Goal: Information Seeking & Learning: Learn about a topic

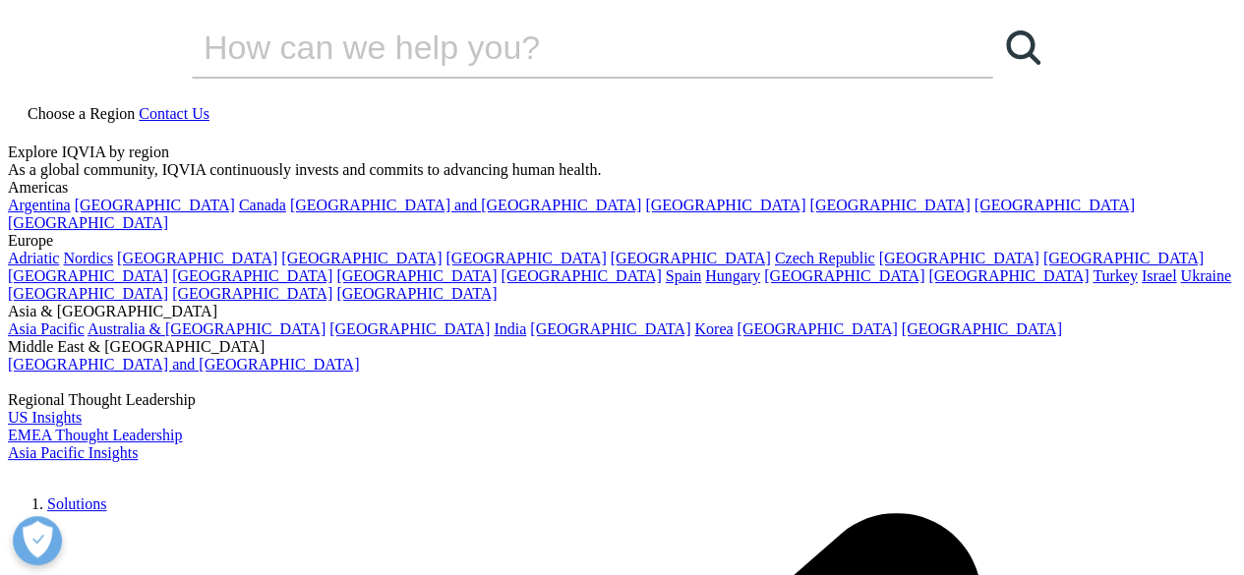
click at [106, 496] on link "Solutions" at bounding box center [76, 504] width 59 height 17
click at [139, 105] on link "Choose a Region" at bounding box center [73, 113] width 131 height 17
click at [526, 337] on link "India" at bounding box center [510, 329] width 32 height 17
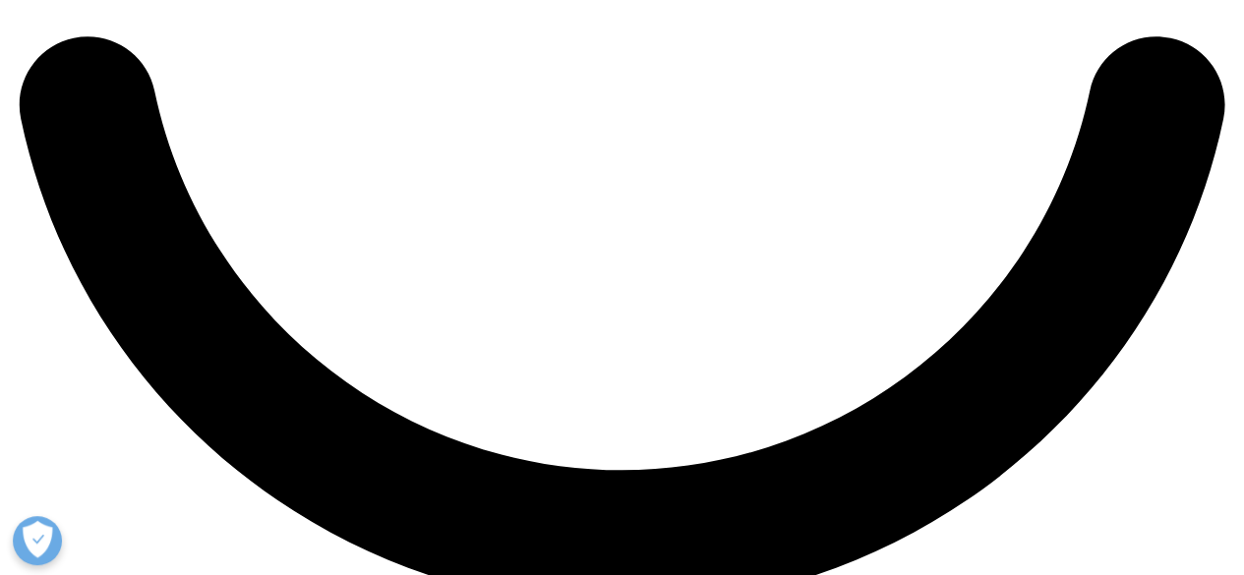
scroll to position [2754, 0]
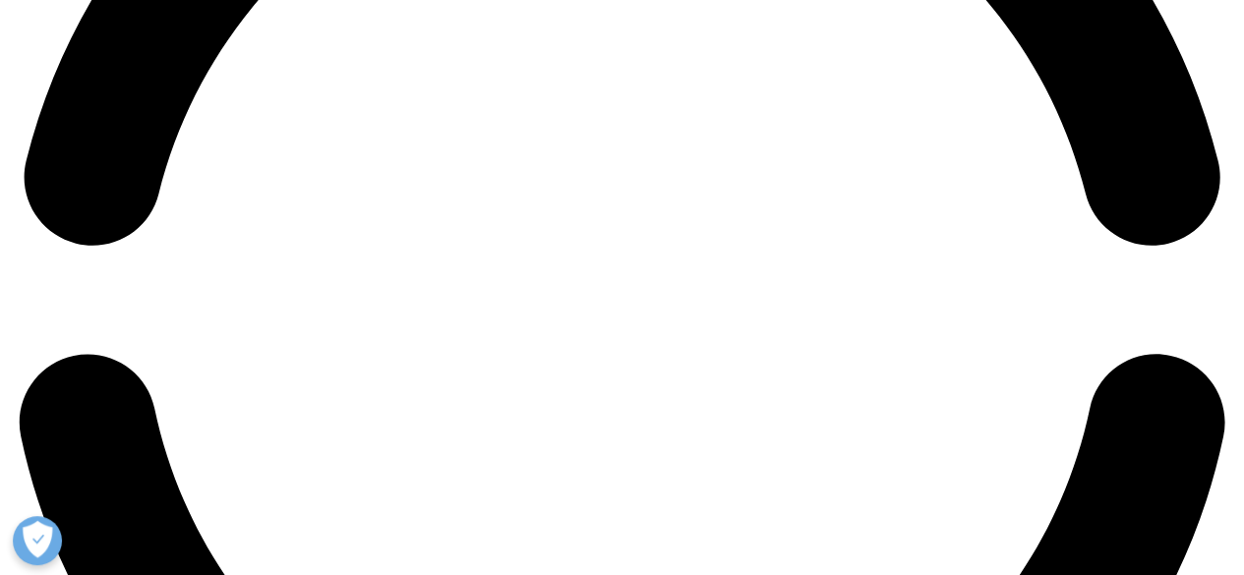
scroll to position [2802, 0]
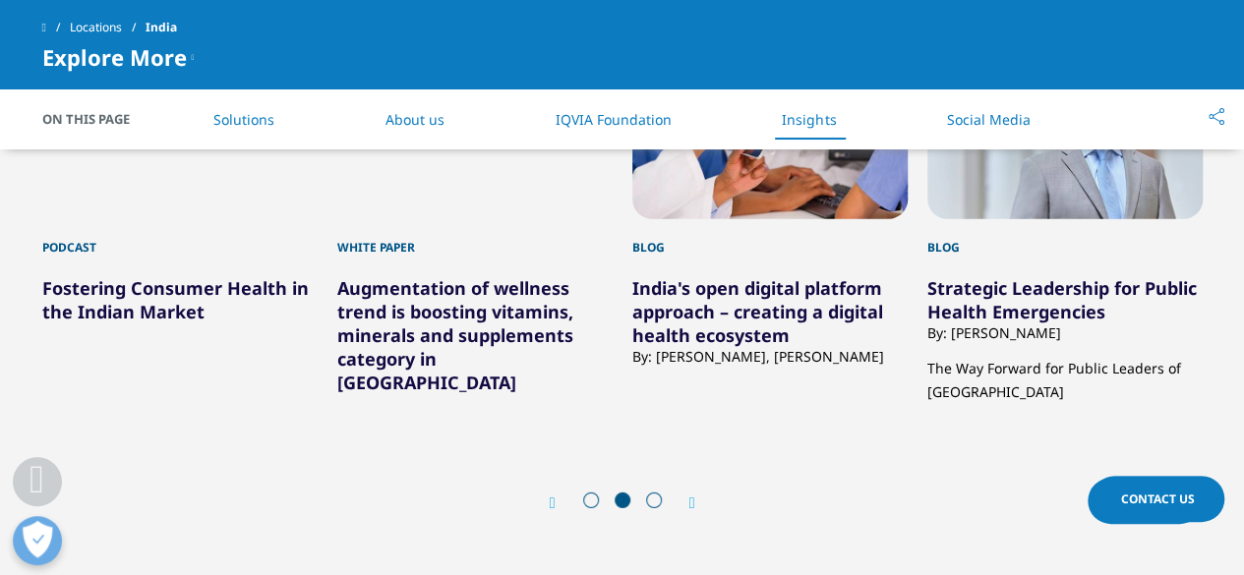
click at [694, 496] on icon "Next slide" at bounding box center [692, 504] width 6 height 16
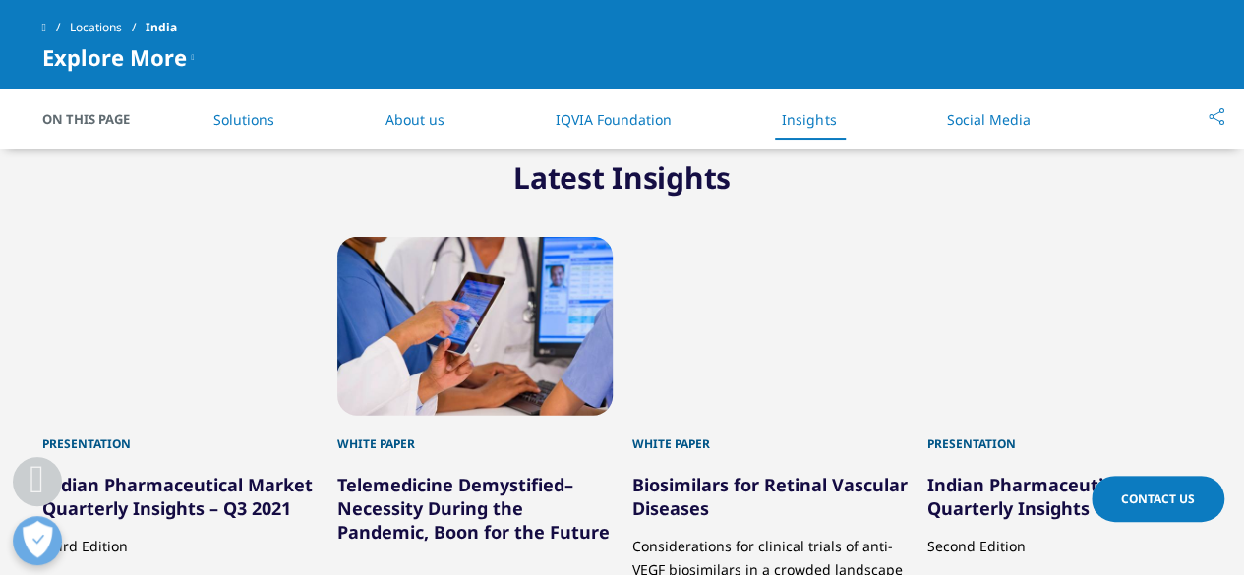
scroll to position [2900, 0]
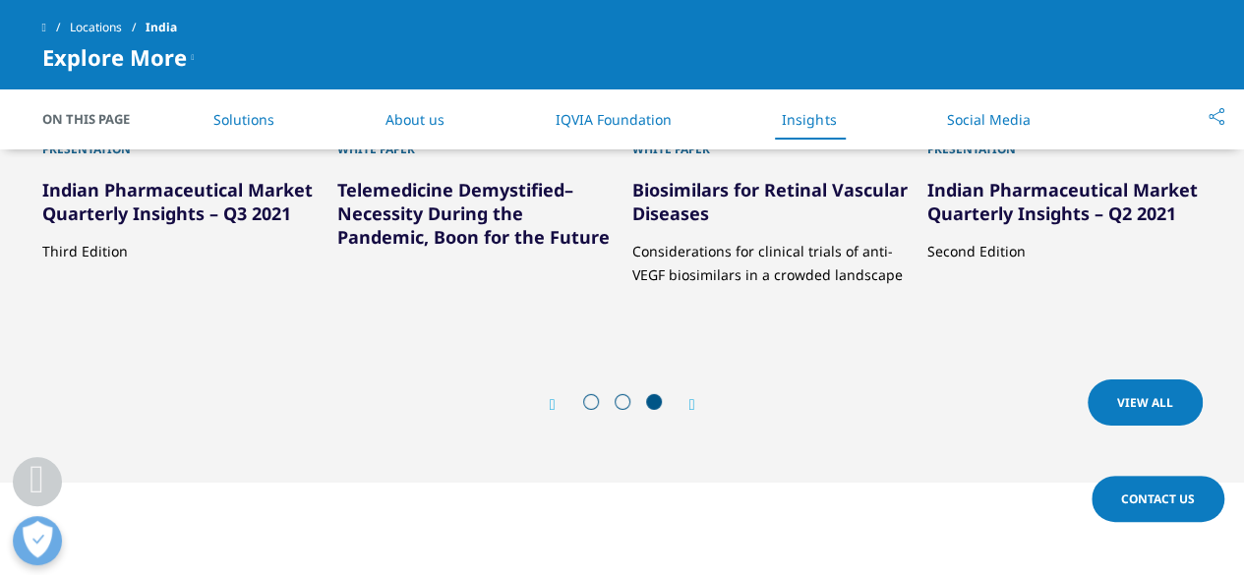
click at [1155, 380] on link "View All" at bounding box center [1145, 403] width 115 height 46
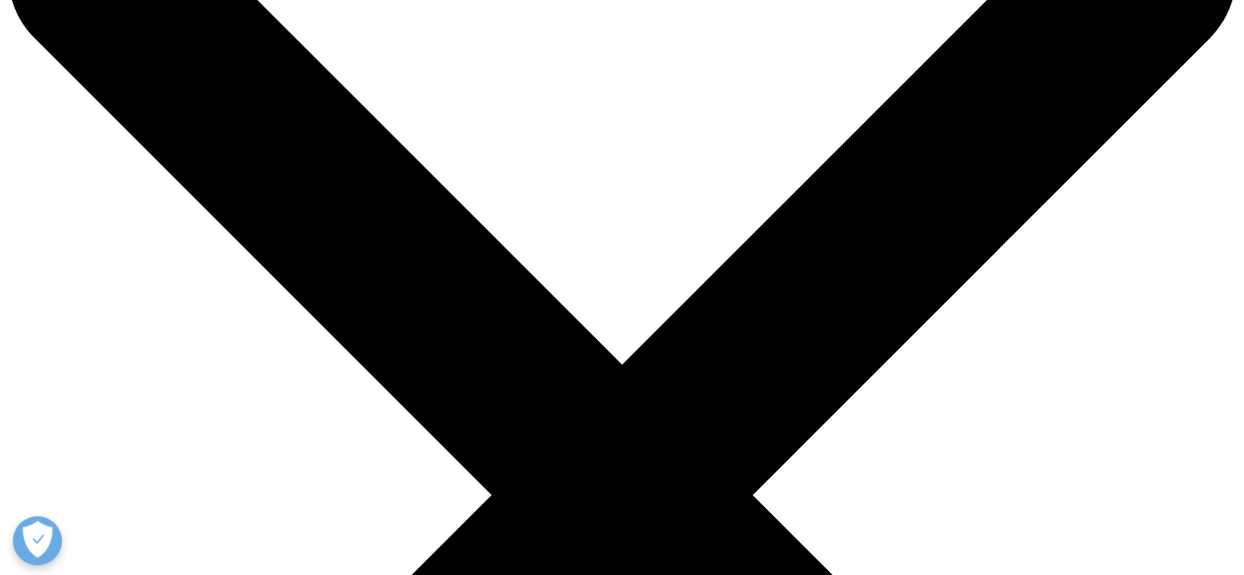
scroll to position [295, 0]
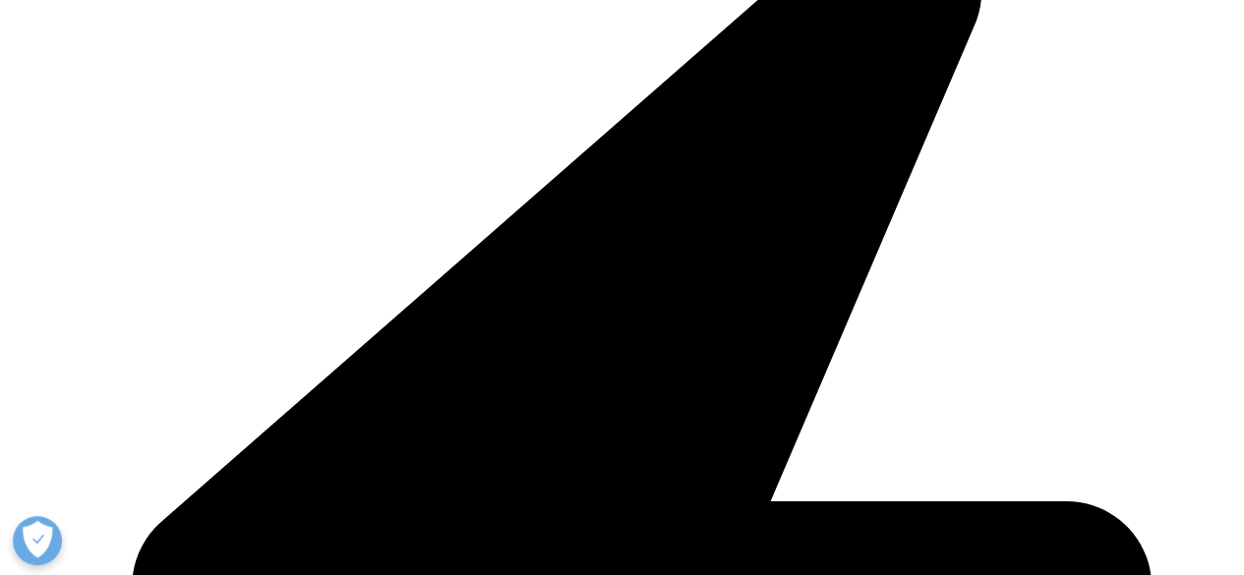
scroll to position [4130, 0]
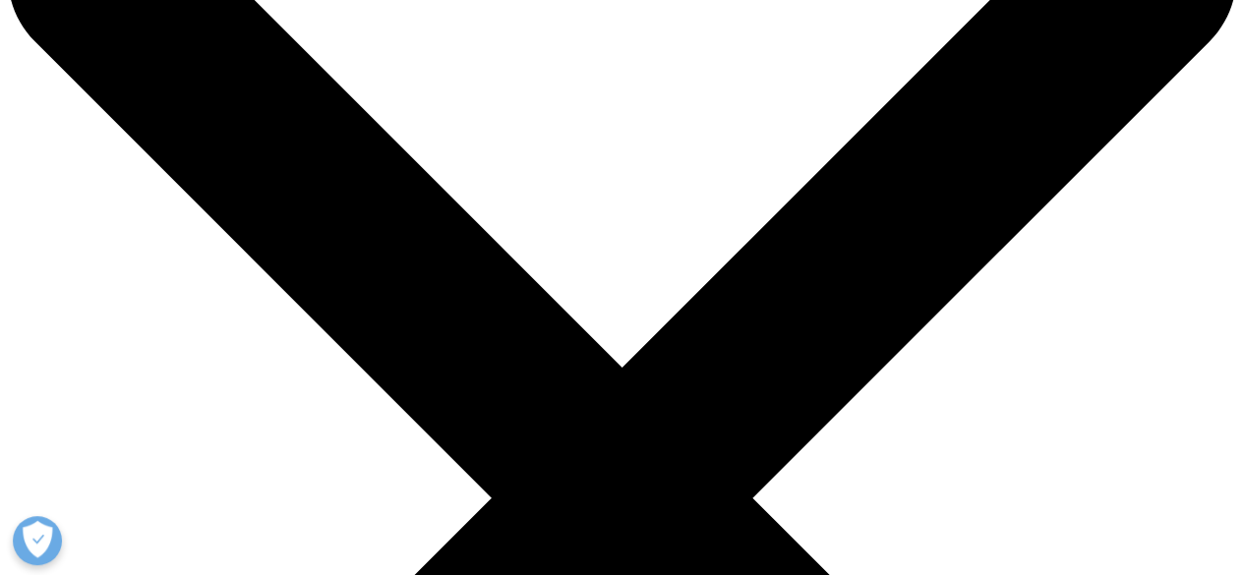
scroll to position [295, 0]
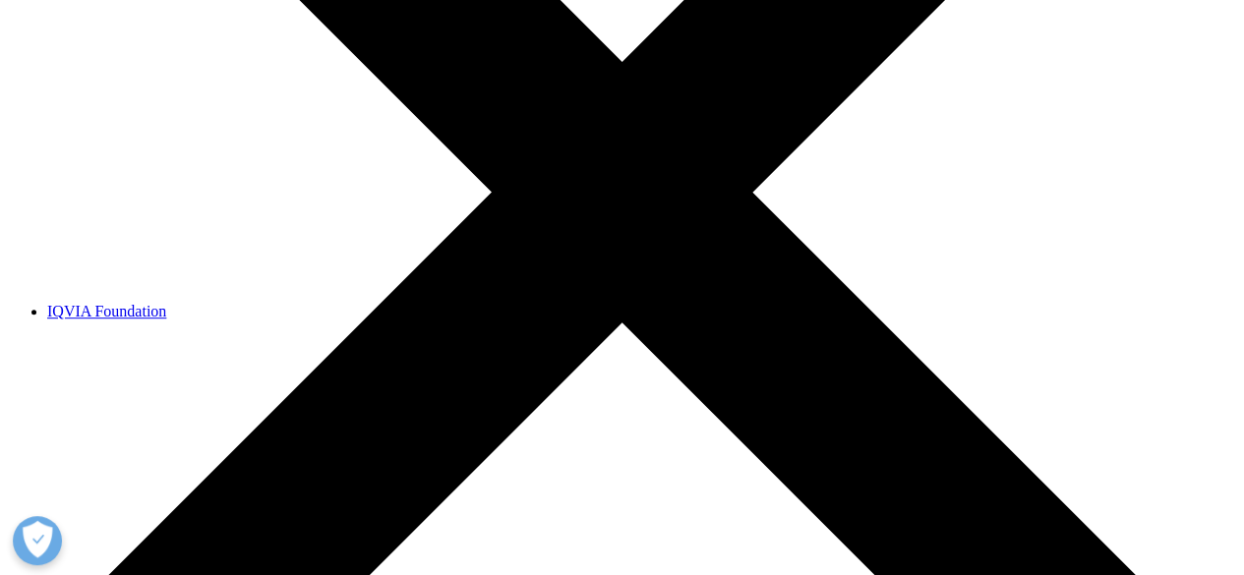
scroll to position [590, 0]
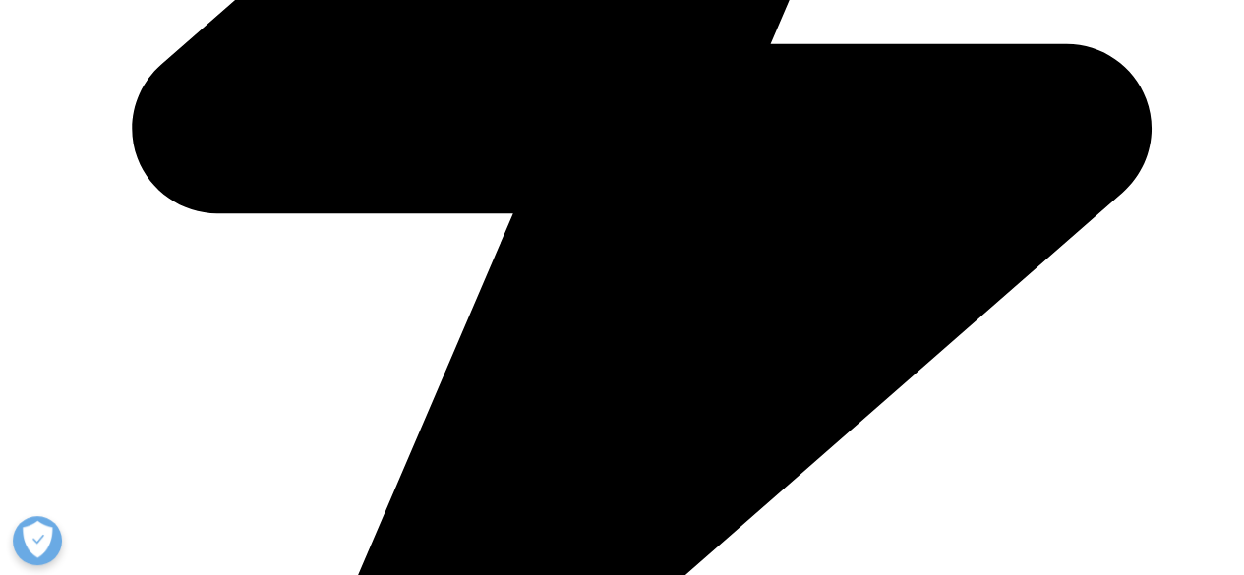
scroll to position [885, 0]
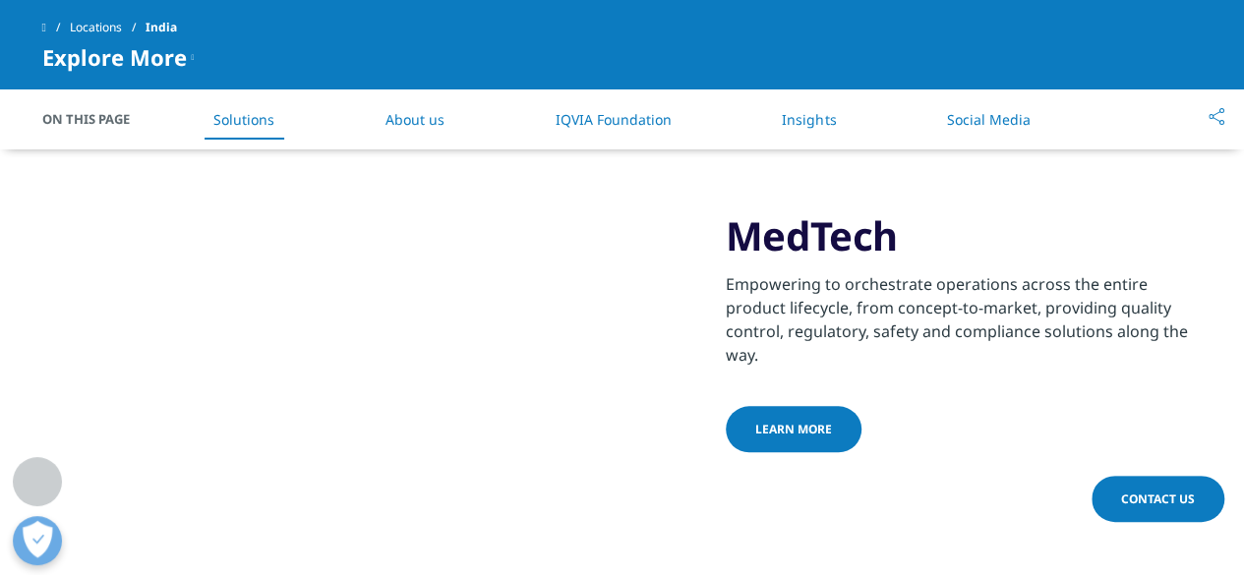
click at [810, 406] on link "Learn more" at bounding box center [794, 429] width 136 height 46
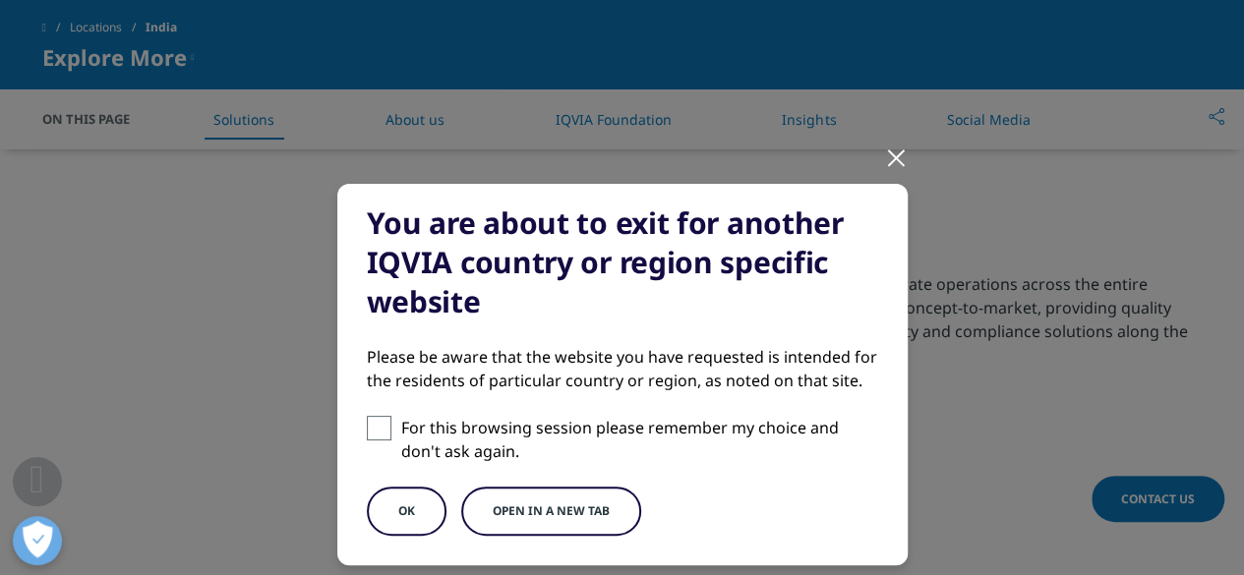
scroll to position [98, 0]
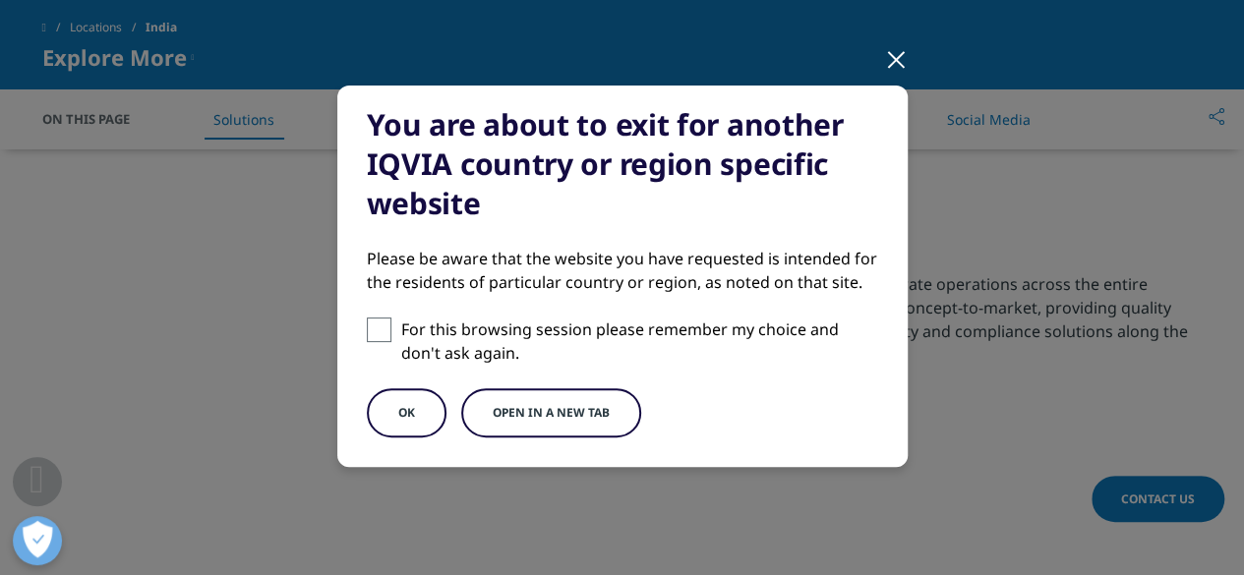
click at [375, 335] on span at bounding box center [379, 330] width 25 height 25
click at [375, 335] on input "For this browsing session please remember my choice and don't ask again." at bounding box center [379, 330] width 25 height 25
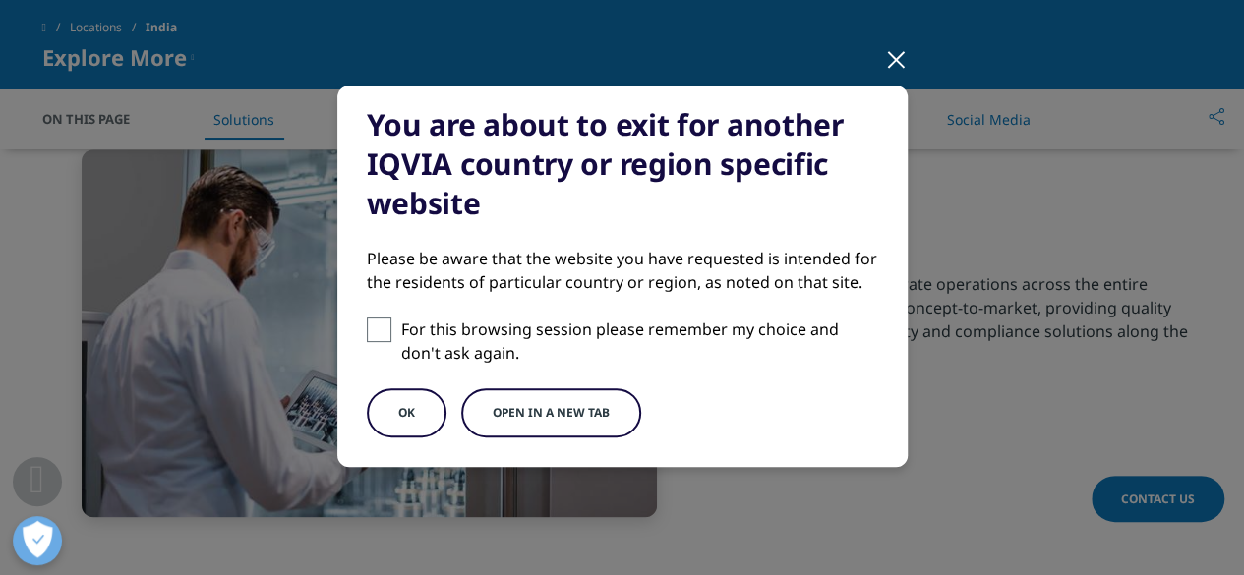
checkbox input "true"
click at [547, 401] on button "Open in a new tab" at bounding box center [551, 412] width 180 height 49
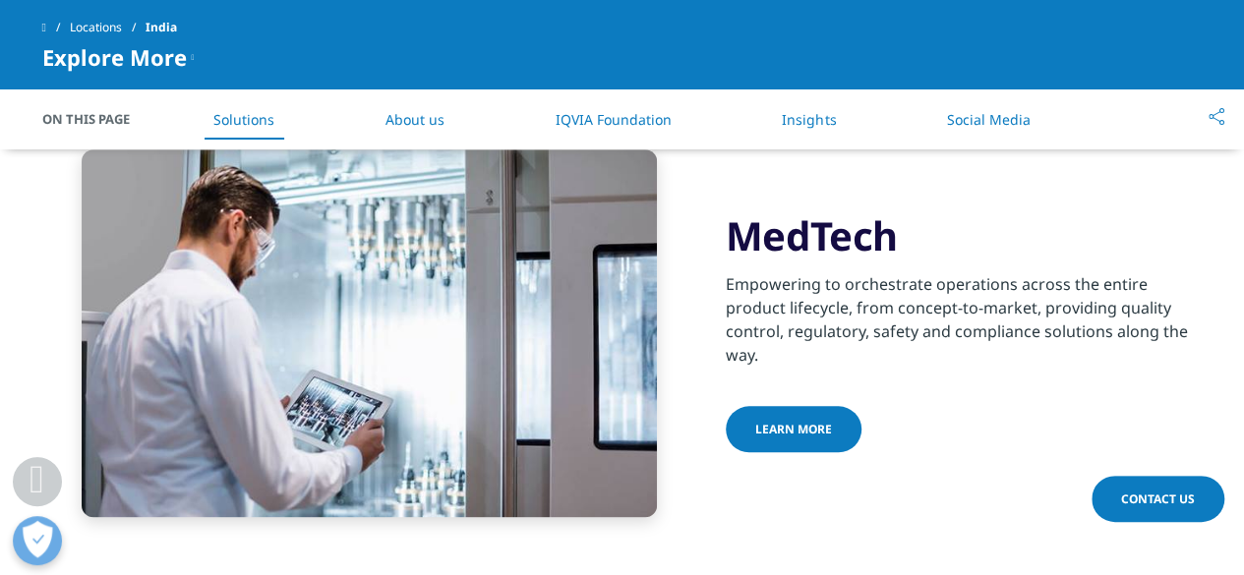
click at [782, 421] on span "Learn more" at bounding box center [793, 429] width 77 height 17
click at [806, 122] on link "Insights" at bounding box center [809, 119] width 54 height 19
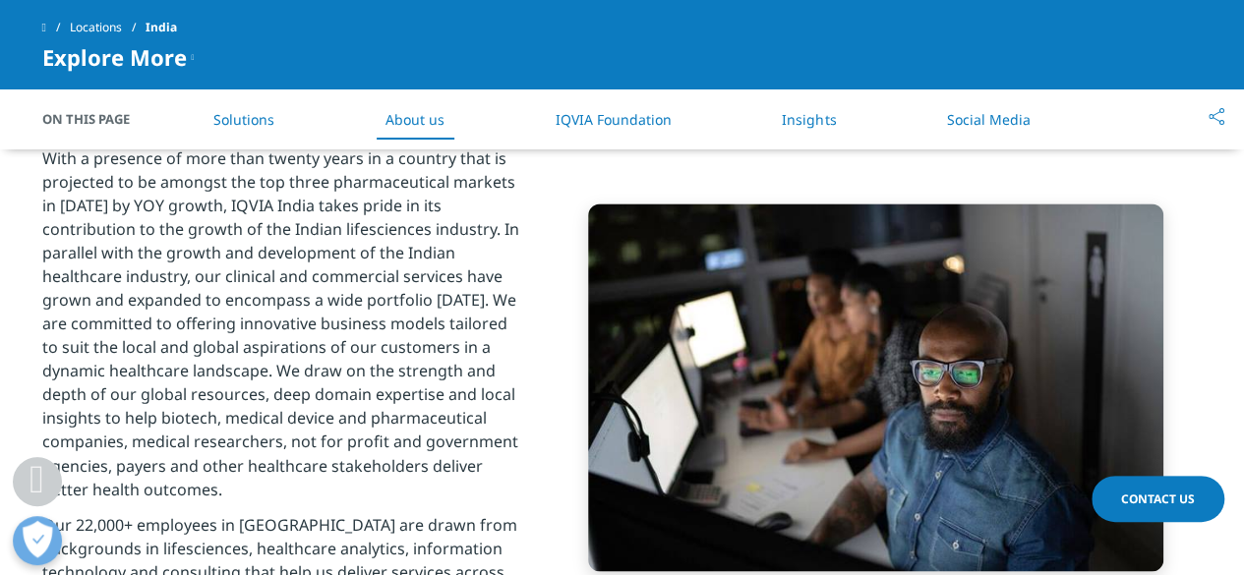
scroll to position [1257, 0]
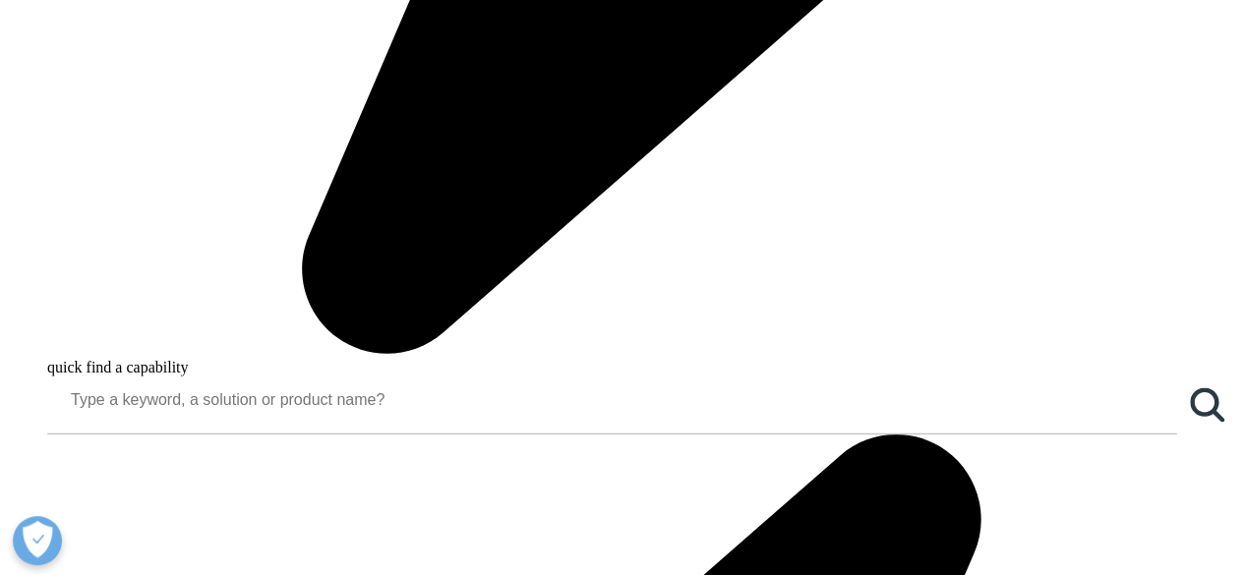
scroll to position [1770, 0]
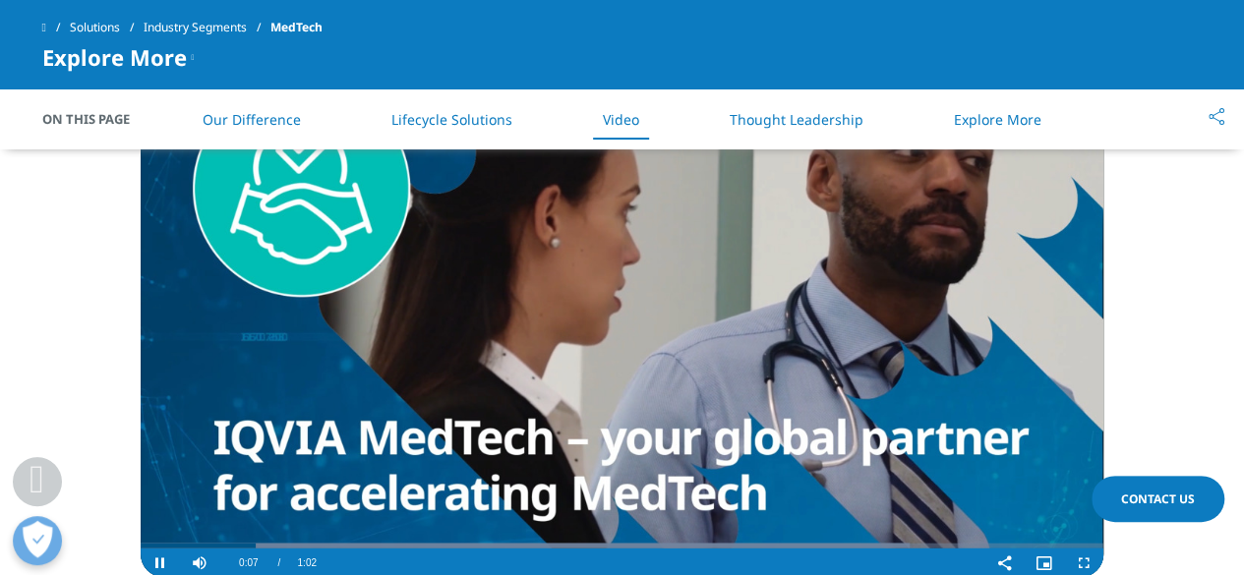
click at [719, 343] on video "Video Player" at bounding box center [622, 305] width 963 height 543
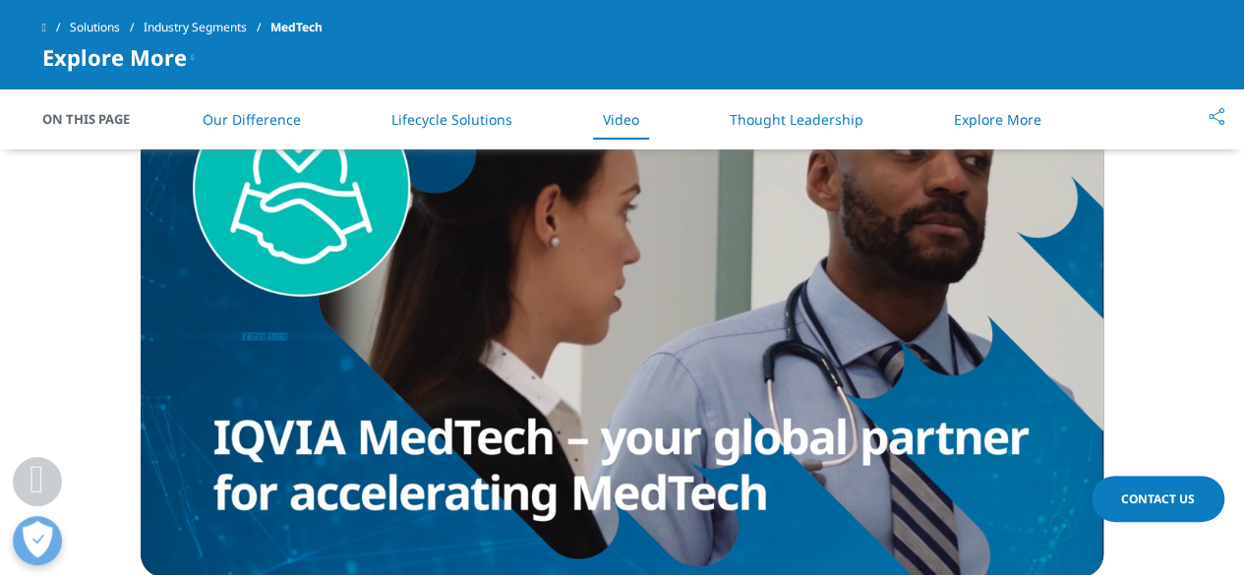
click at [251, 123] on link "Our Difference" at bounding box center [252, 119] width 98 height 19
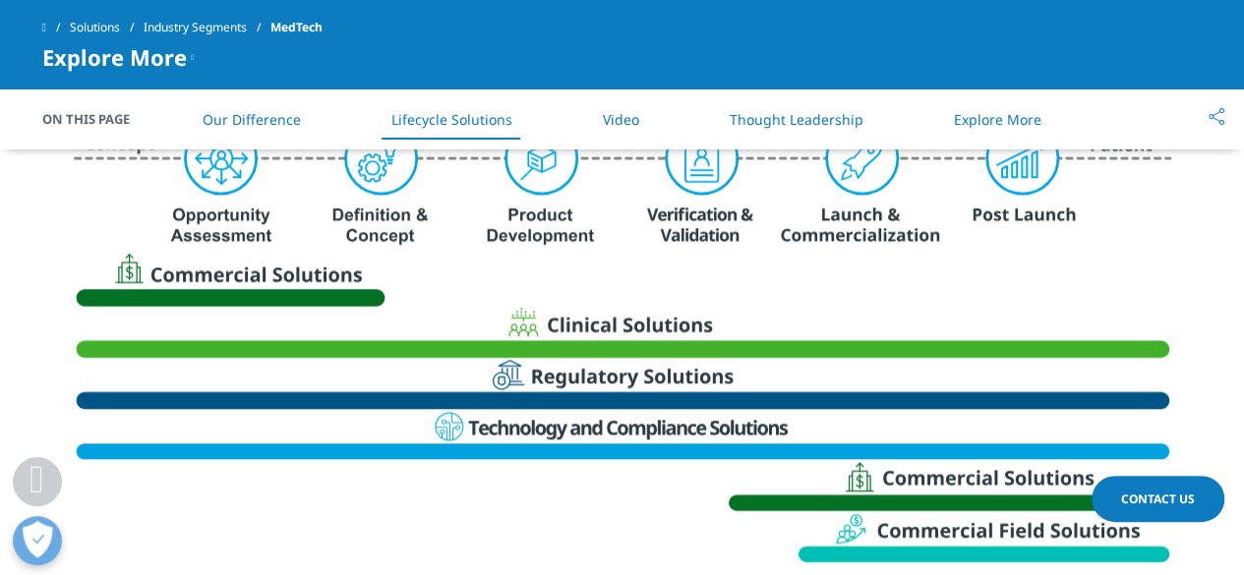
scroll to position [779, 0]
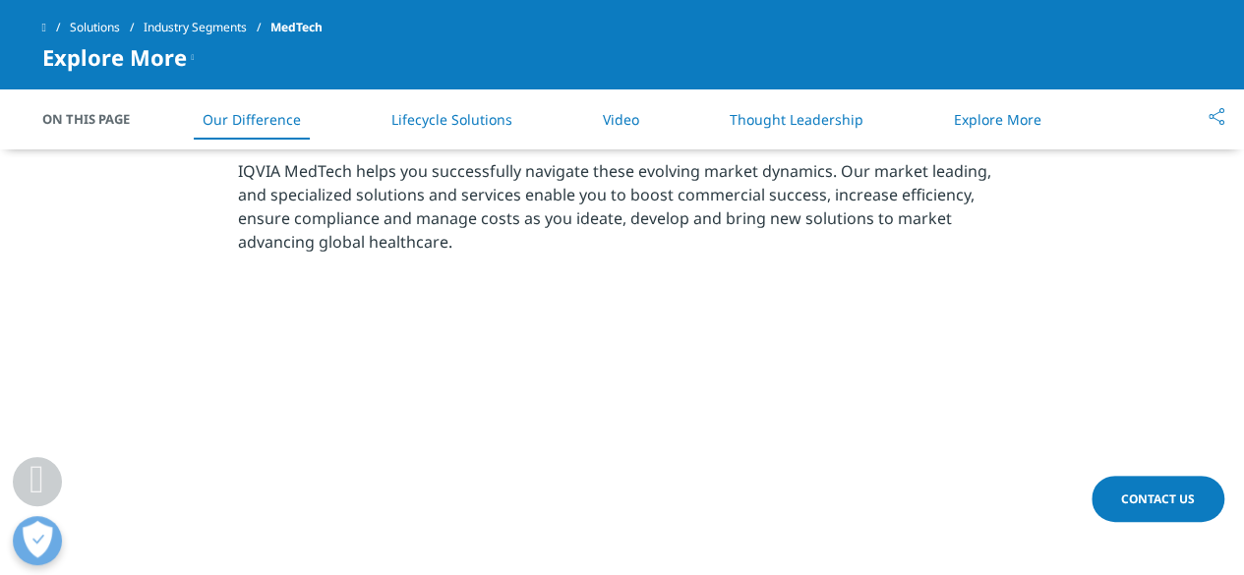
click at [449, 121] on link "Lifecycle Solutions" at bounding box center [451, 119] width 121 height 19
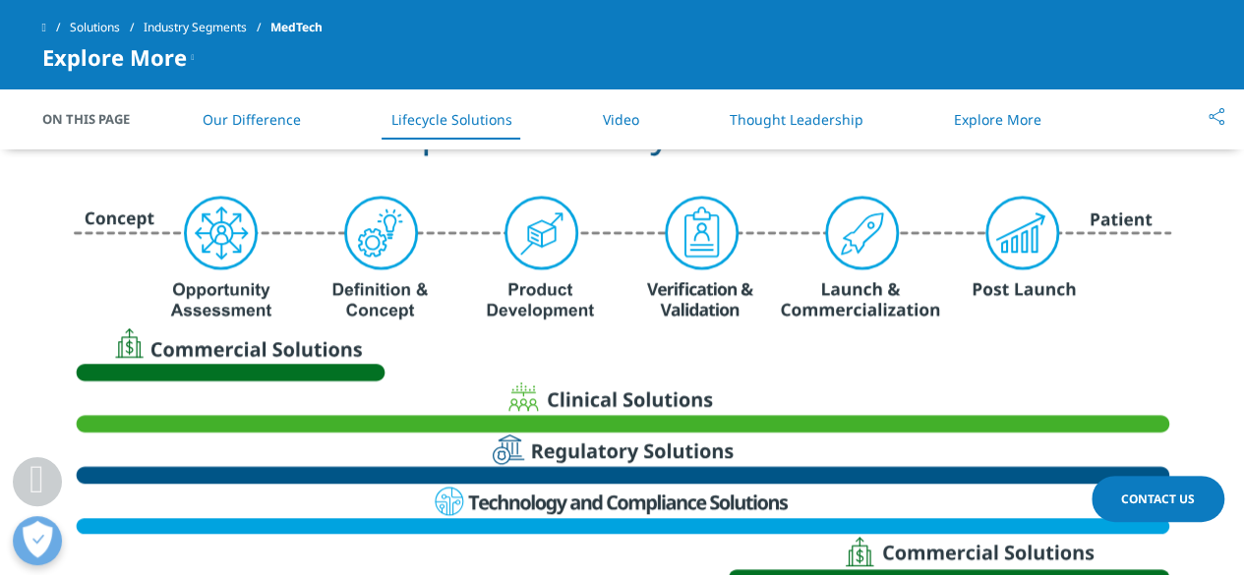
scroll to position [1032, 0]
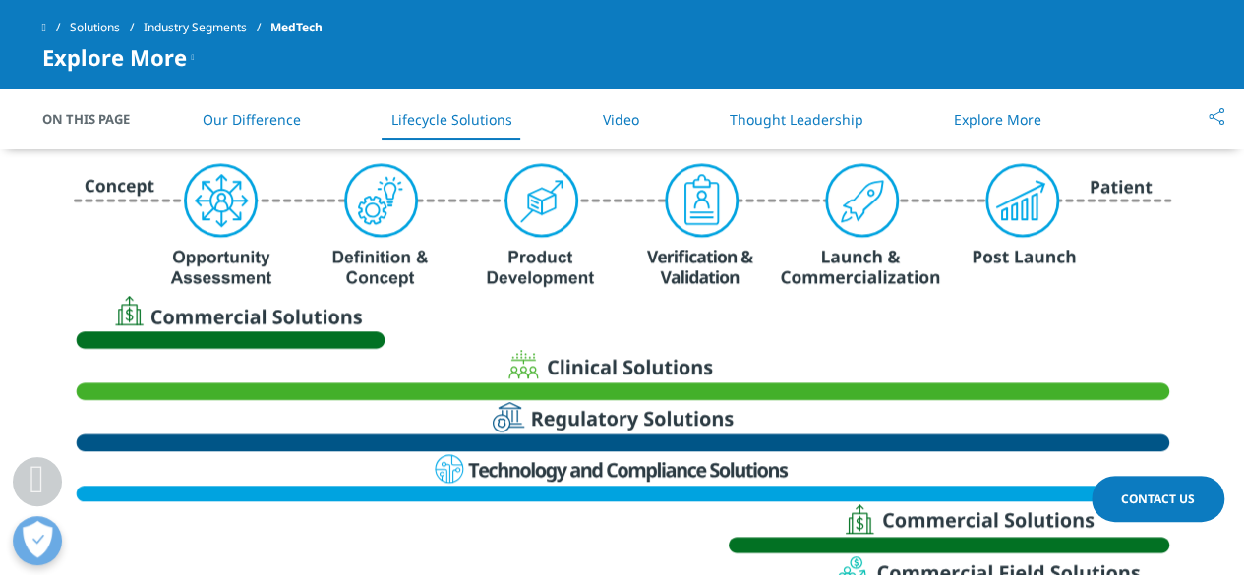
click at [822, 117] on link "Thought Leadership" at bounding box center [797, 119] width 134 height 19
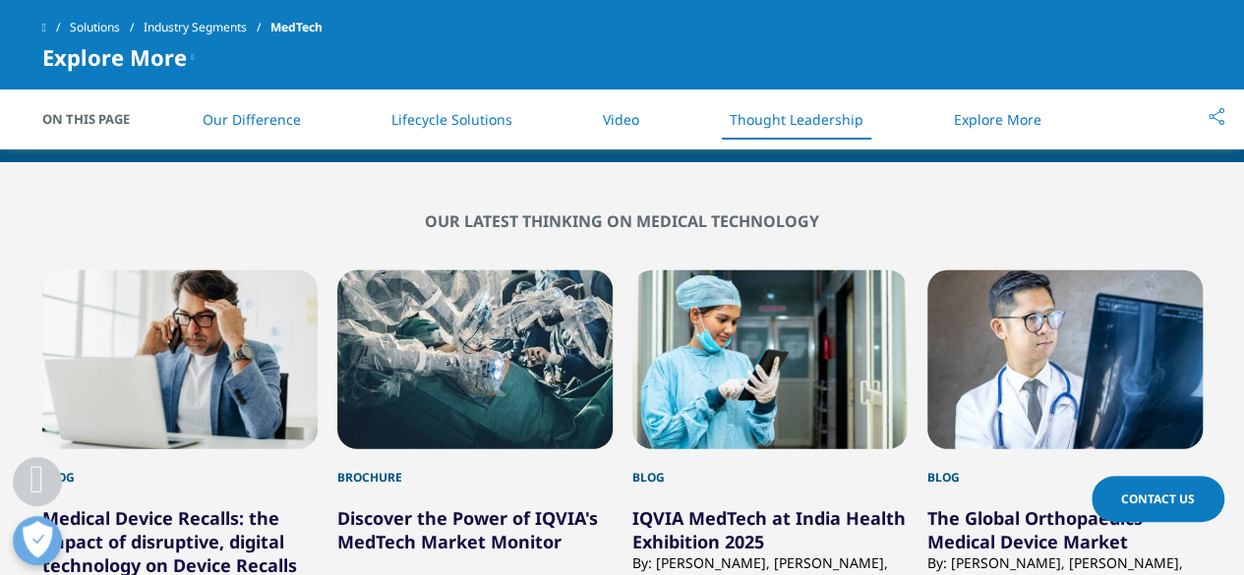
scroll to position [2762, 0]
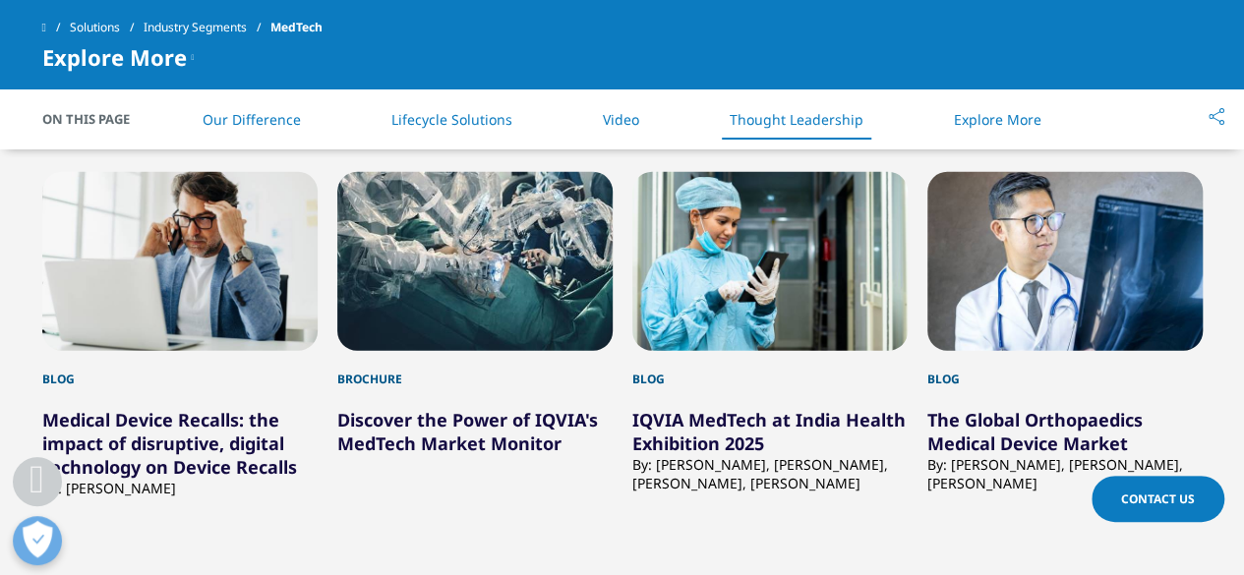
click at [993, 121] on link "Explore More" at bounding box center [998, 119] width 88 height 19
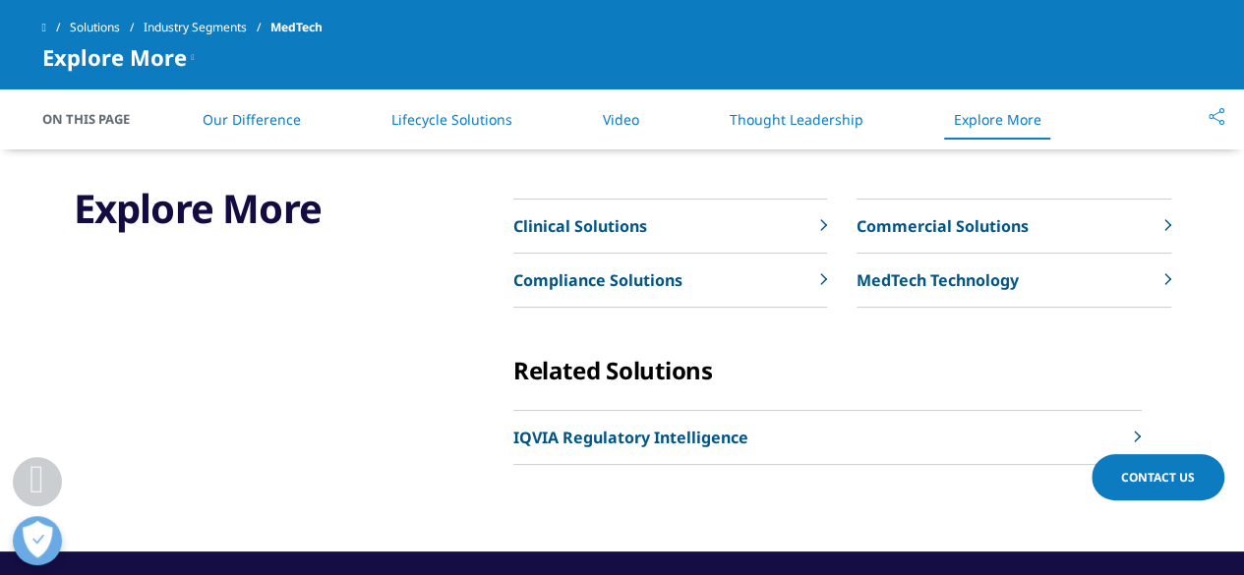
scroll to position [3692, 0]
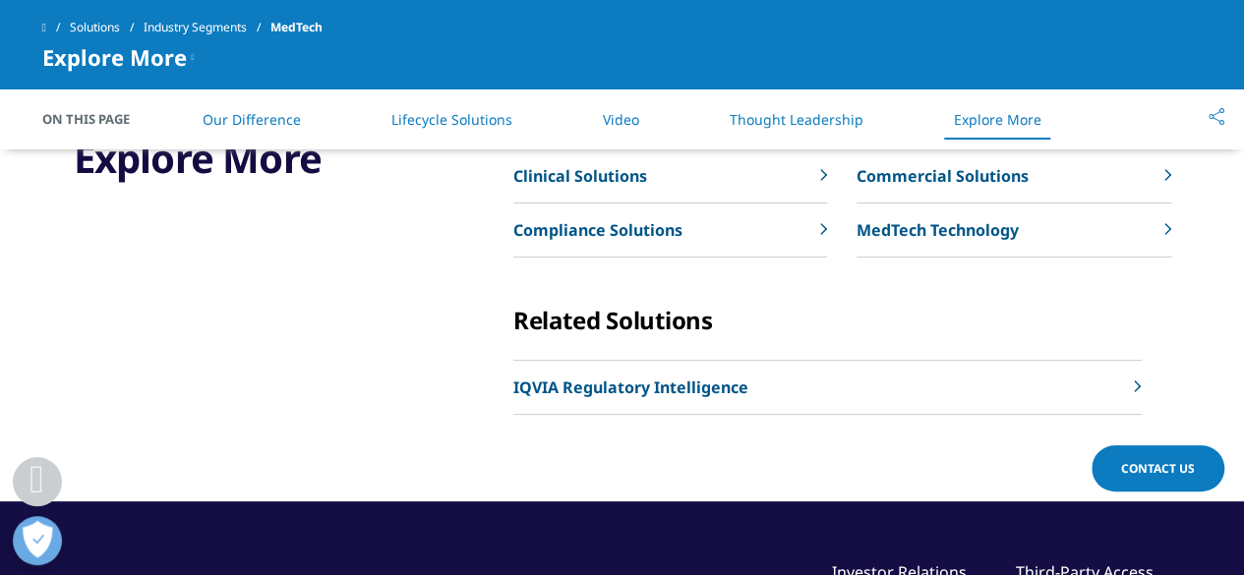
click at [607, 174] on p "Clinical Solutions" at bounding box center [580, 176] width 134 height 24
